Goal: Task Accomplishment & Management: Use online tool/utility

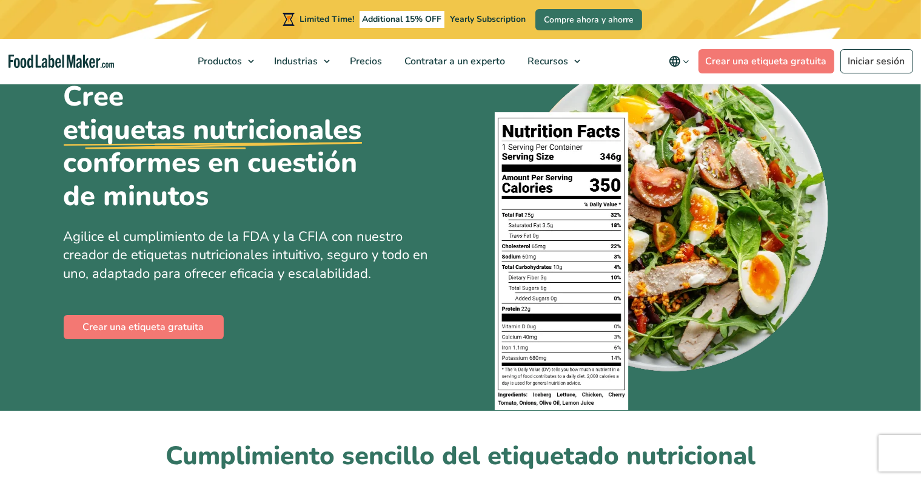
scroll to position [121, 0]
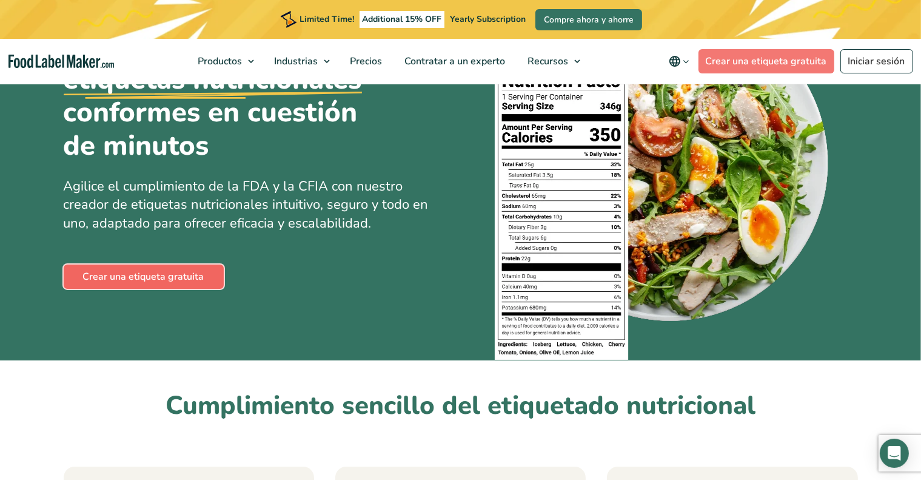
click at [168, 274] on link "Crear una etiqueta gratuita" at bounding box center [144, 276] width 160 height 24
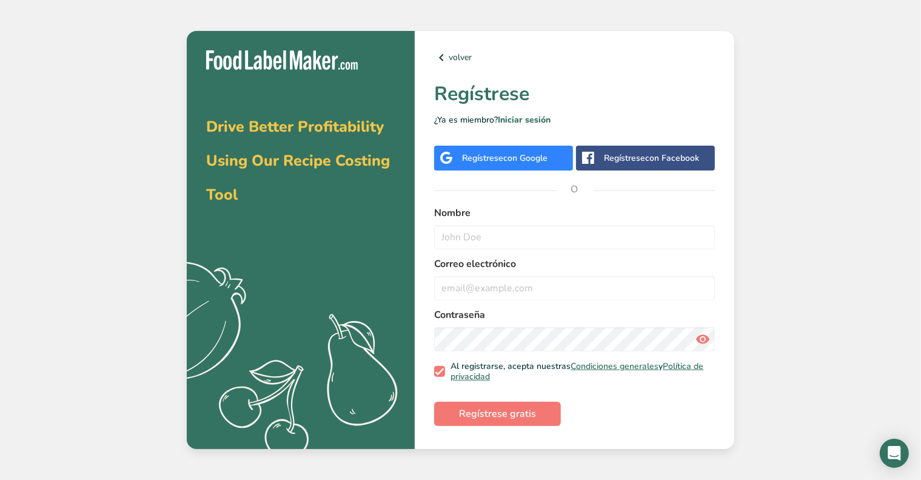
click at [496, 164] on div "Regístrese con Google" at bounding box center [503, 158] width 139 height 25
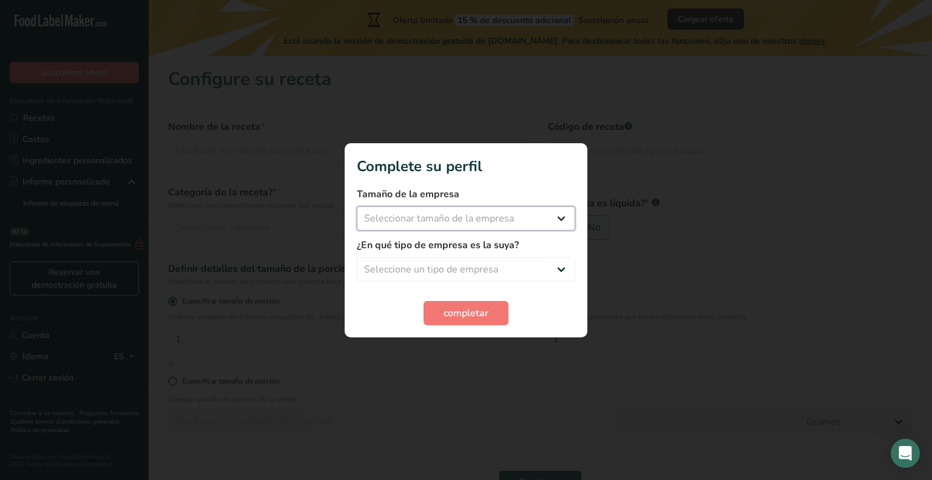
click at [560, 215] on select "Seleccionar tamaño de la empresa Menos de 10 empleados De 10 a 50 empleados De …" at bounding box center [466, 218] width 218 height 24
select select "1"
click at [357, 206] on select "Seleccionar tamaño de la empresa Menos de 10 empleados De 10 a 50 empleados De …" at bounding box center [466, 218] width 218 height 24
click at [549, 264] on select "Seleccione un tipo de empresa Fabricante de alimentos envasados Restaurante y c…" at bounding box center [466, 269] width 218 height 24
select select "1"
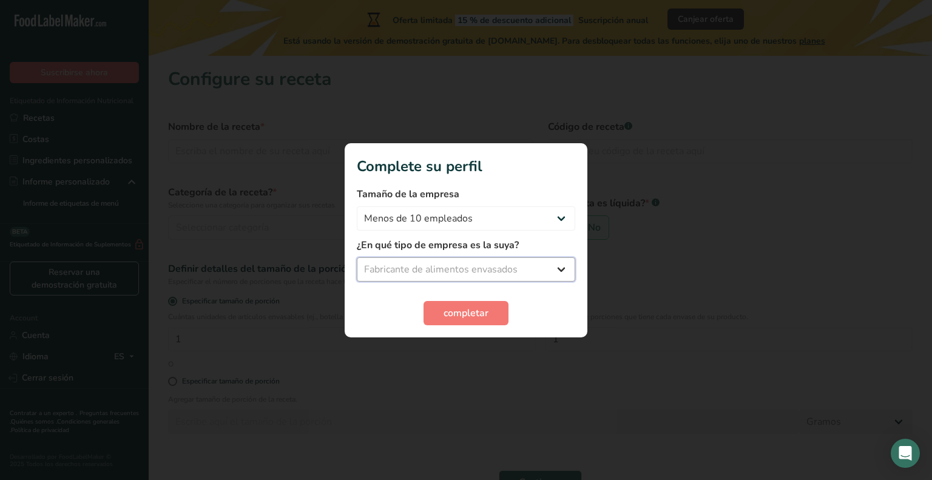
click at [357, 257] on select "Seleccione un tipo de empresa Fabricante de alimentos envasados Restaurante y c…" at bounding box center [466, 269] width 218 height 24
click at [454, 309] on span "completar" at bounding box center [465, 313] width 45 height 15
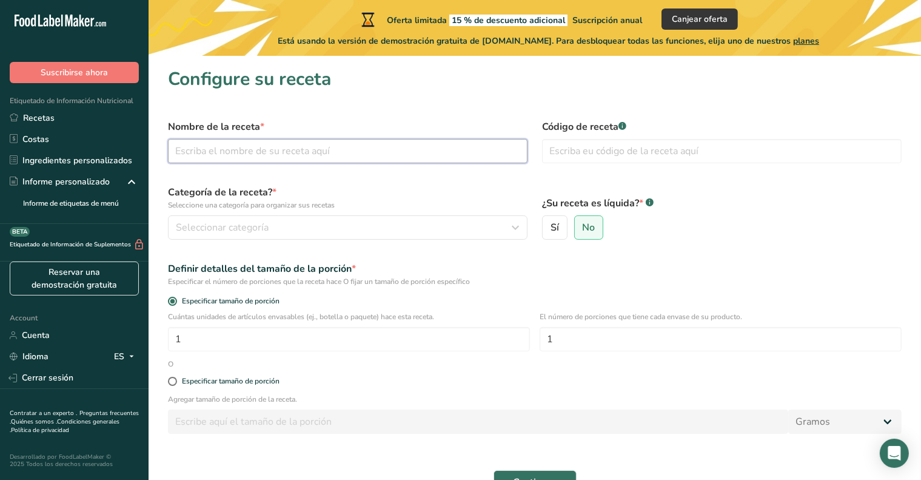
click at [296, 153] on input "text" at bounding box center [348, 151] width 360 height 24
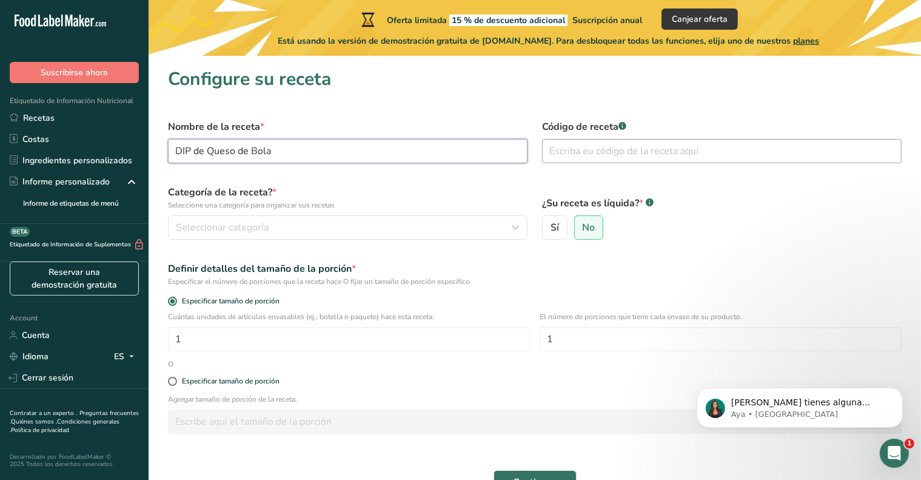
type input "DIP de Queso de Bola"
click at [571, 146] on input "text" at bounding box center [722, 151] width 360 height 24
type input "DQB"
click at [548, 229] on input "Sí" at bounding box center [547, 228] width 8 height 8
radio input "true"
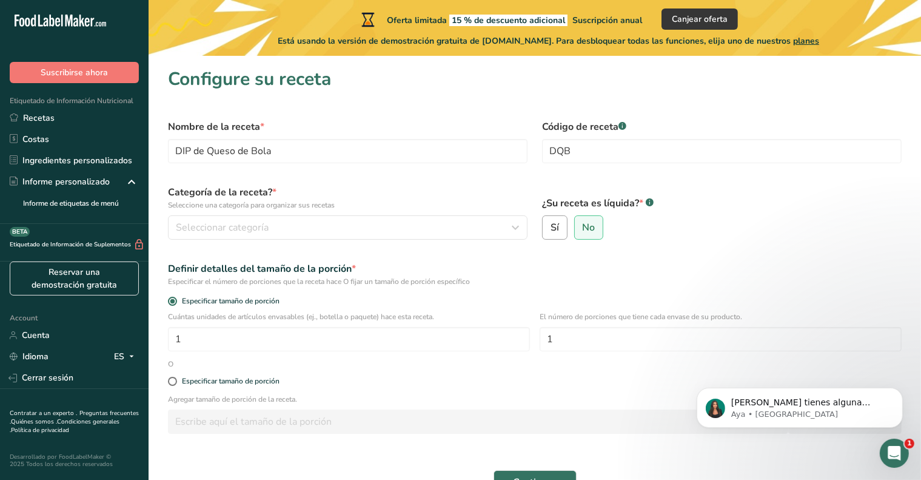
radio input "false"
select select "22"
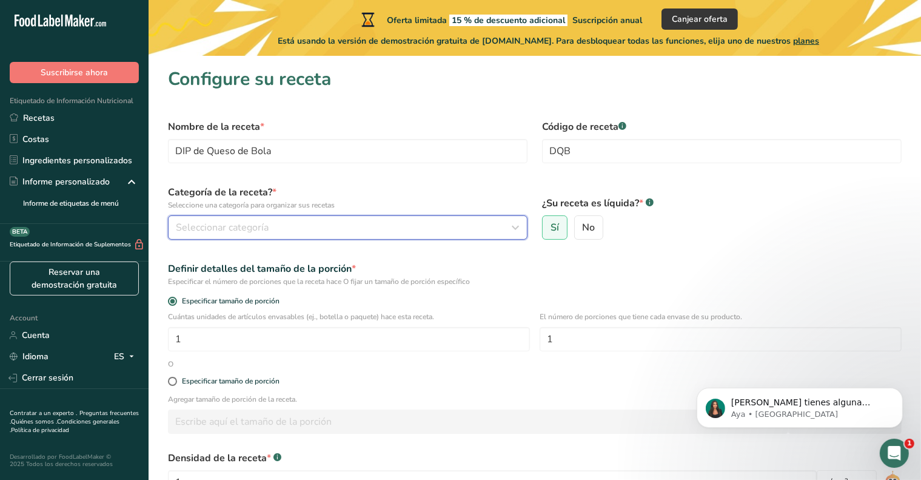
click at [228, 229] on span "Seleccionar categoría" at bounding box center [222, 227] width 93 height 15
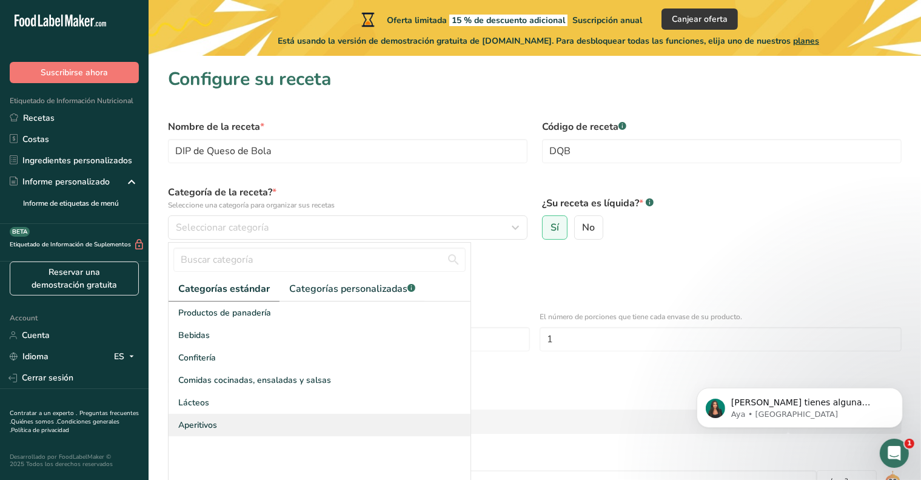
click at [210, 423] on span "Aperitivos" at bounding box center [197, 425] width 39 height 13
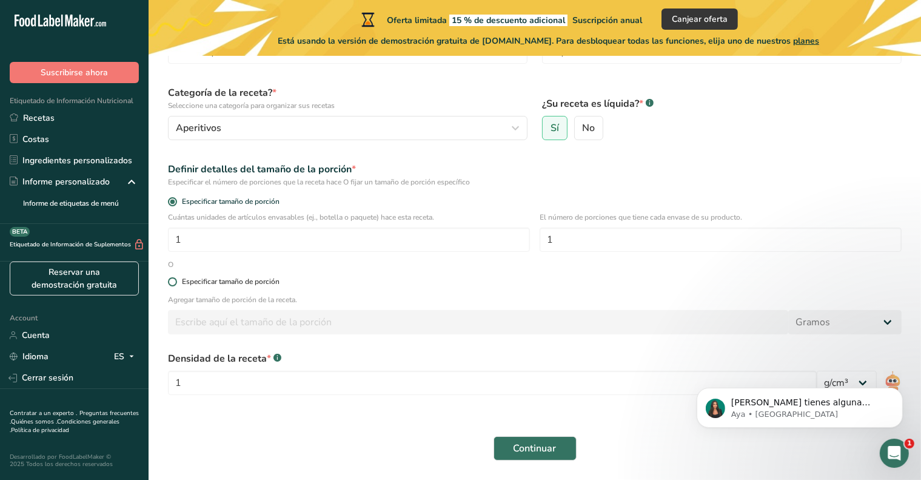
scroll to position [78, 0]
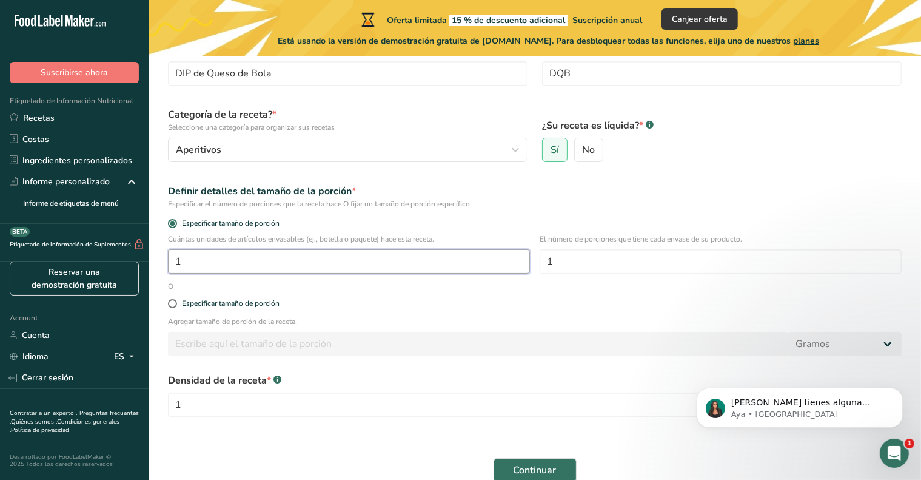
click at [318, 255] on input "1" at bounding box center [349, 261] width 362 height 24
